Goal: Check status

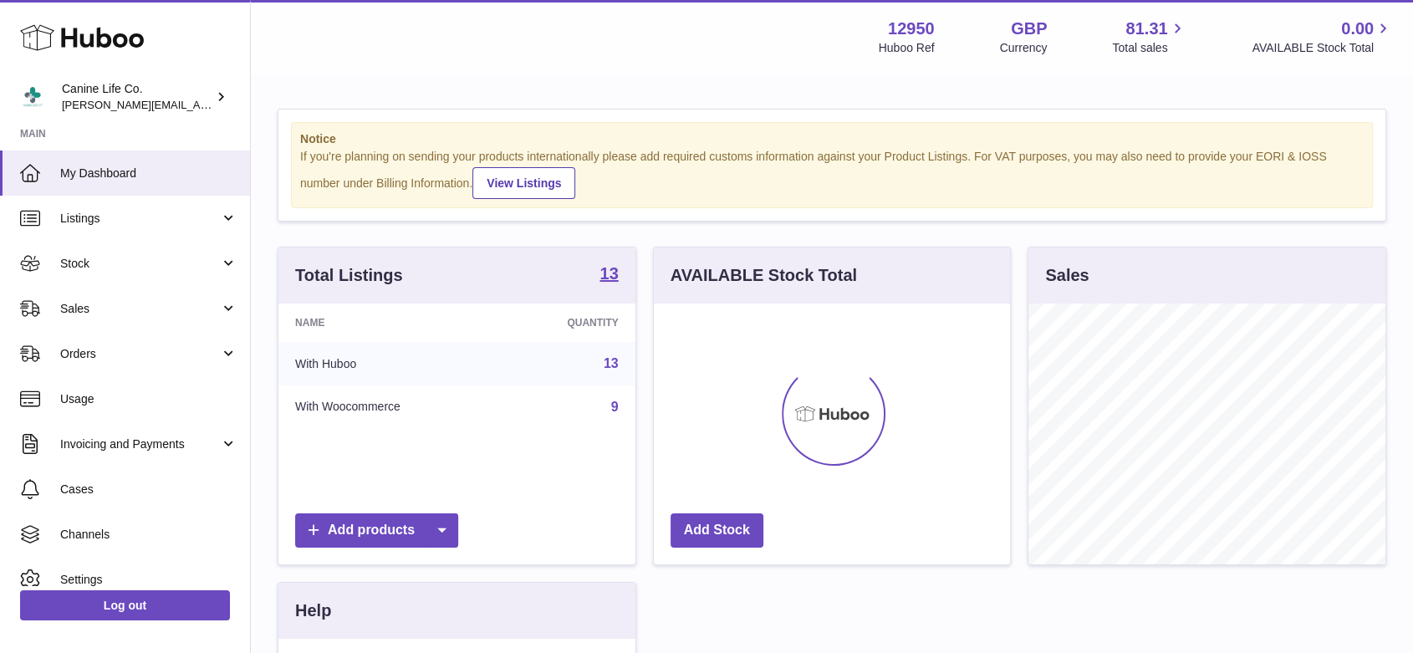
scroll to position [261, 356]
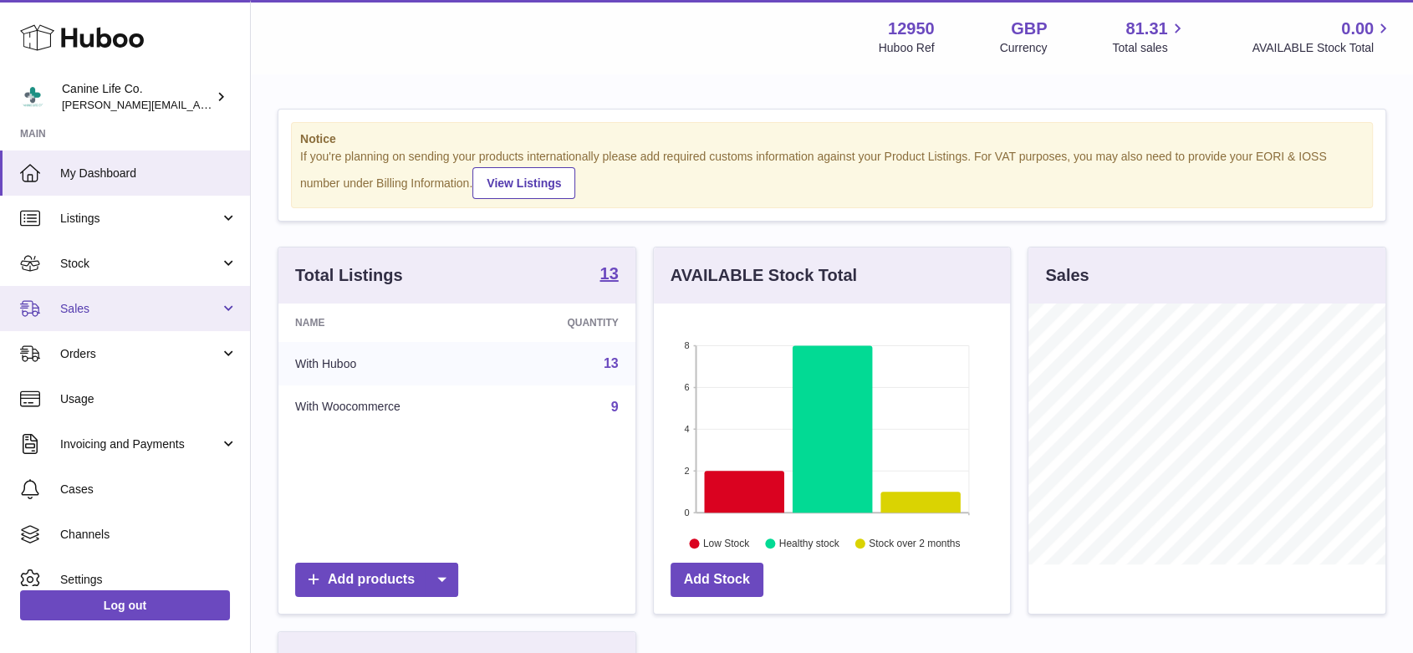
click at [110, 317] on link "Sales" at bounding box center [125, 308] width 250 height 45
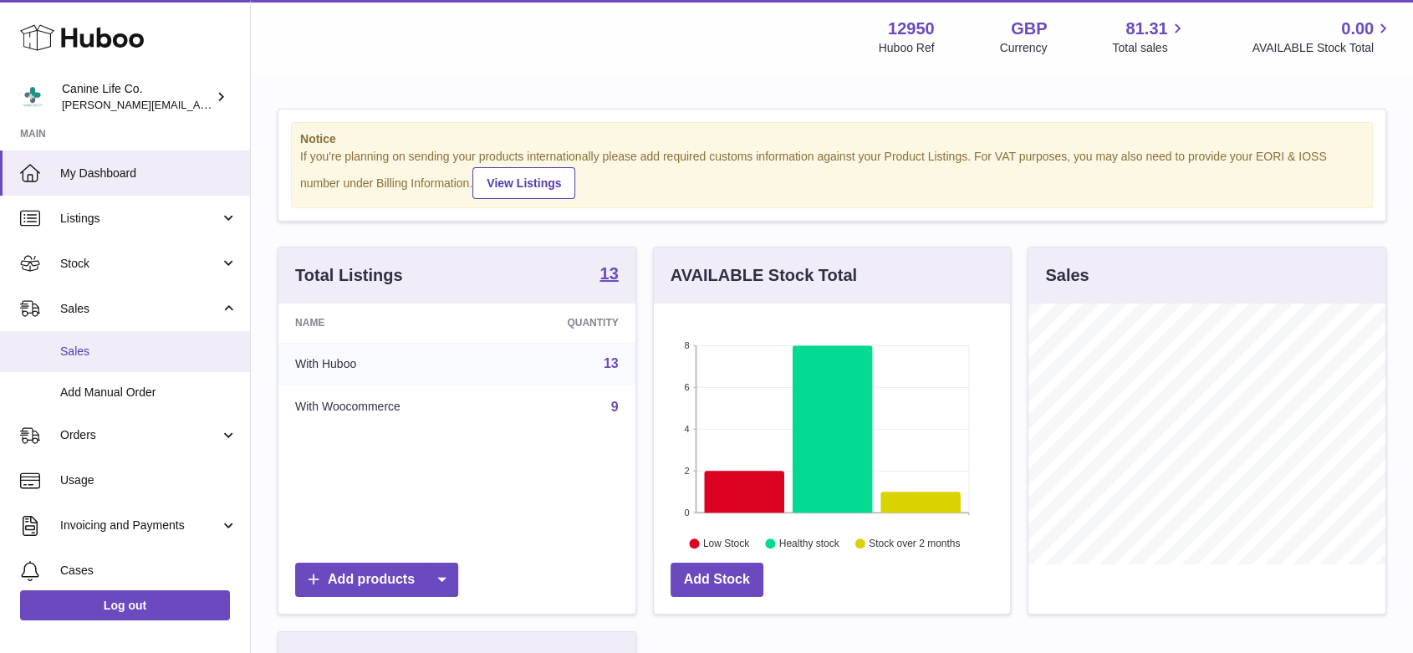
click at [108, 346] on span "Sales" at bounding box center [148, 352] width 177 height 16
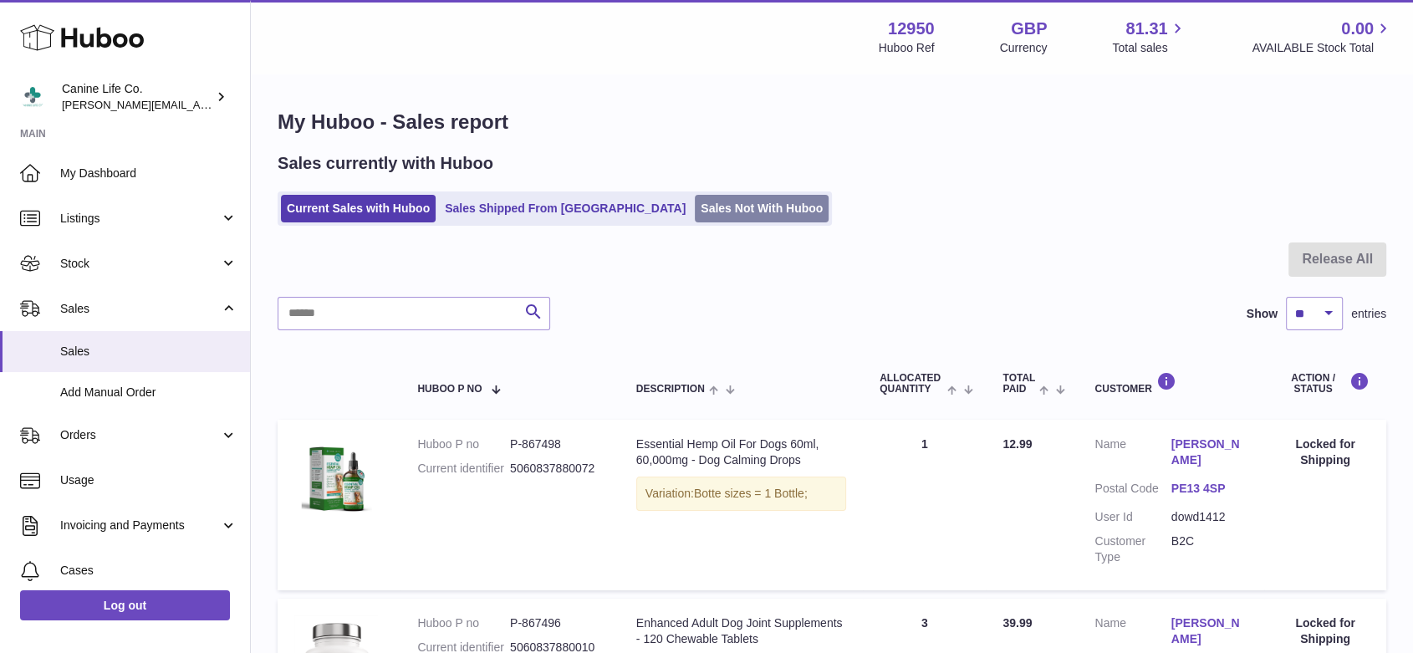
click at [695, 209] on link "Sales Not With Huboo" at bounding box center [762, 209] width 134 height 28
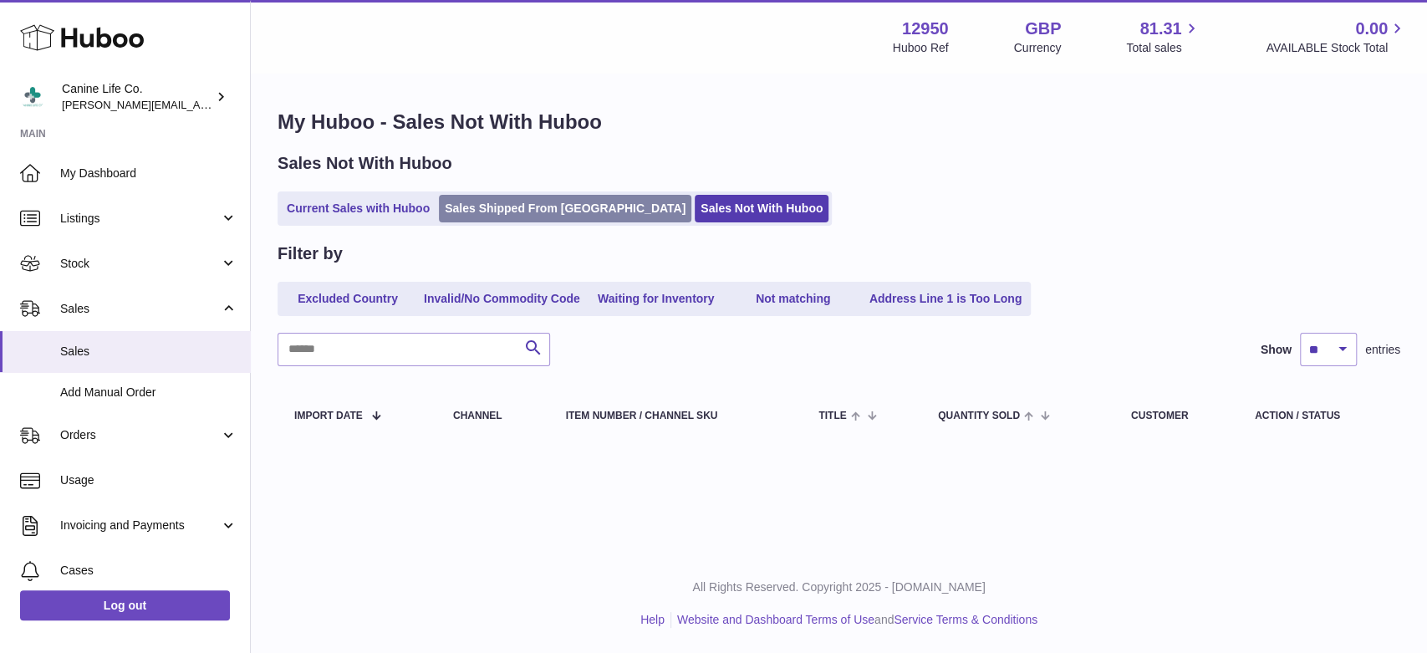
click at [518, 208] on link "Sales Shipped From Huboo" at bounding box center [565, 209] width 253 height 28
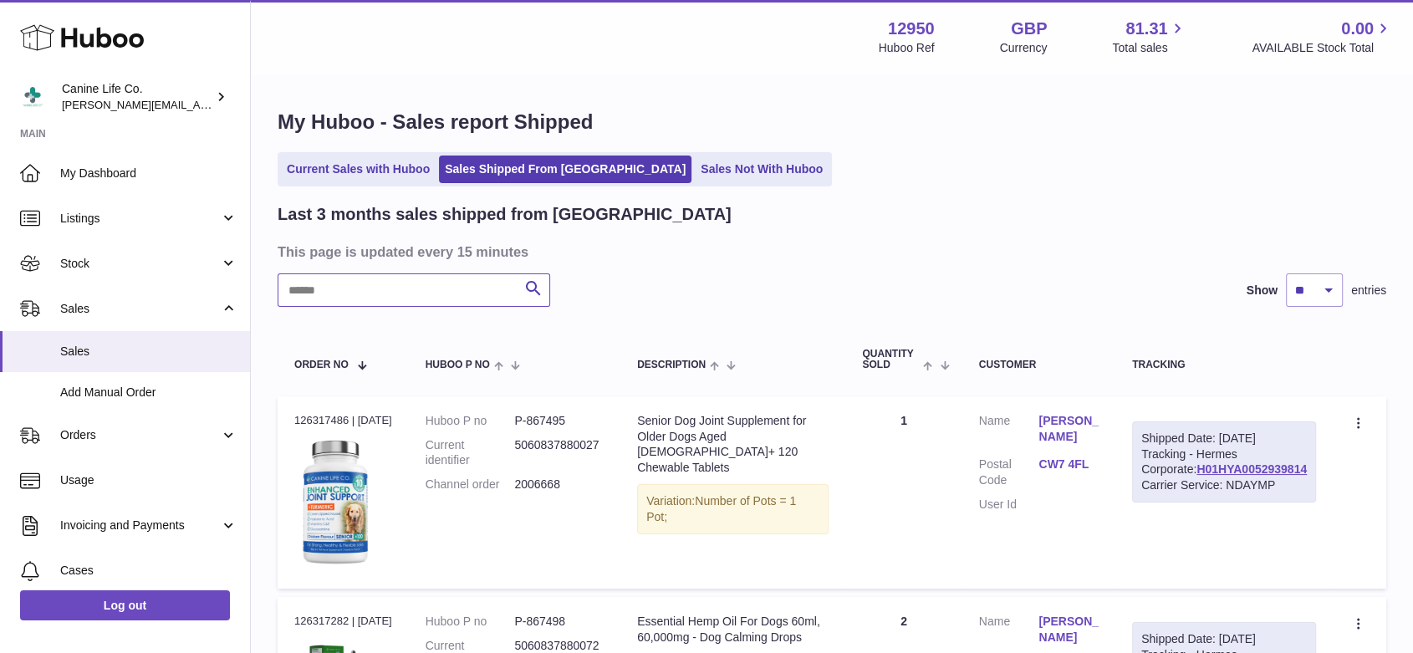
click at [357, 288] on input "text" at bounding box center [414, 289] width 273 height 33
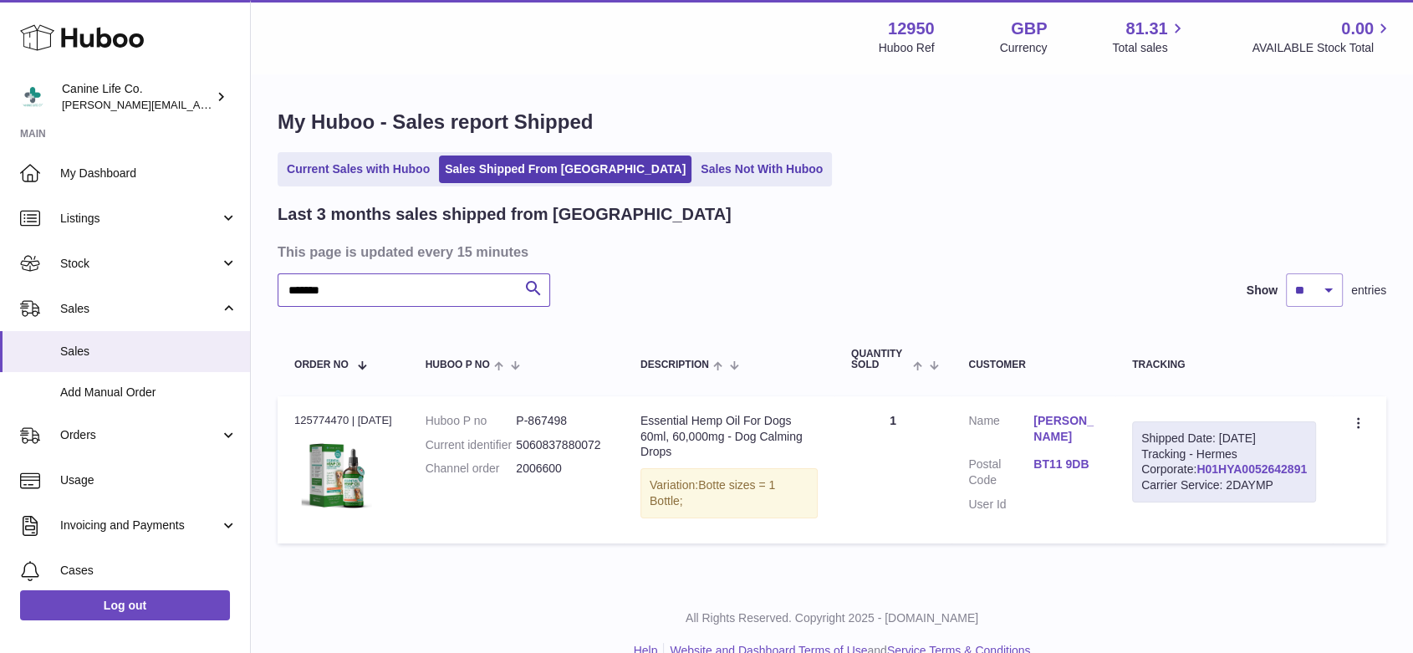
type input "*******"
click at [1253, 476] on link "H01HYA0052642891" at bounding box center [1252, 468] width 110 height 13
